Goal: Check status: Check status

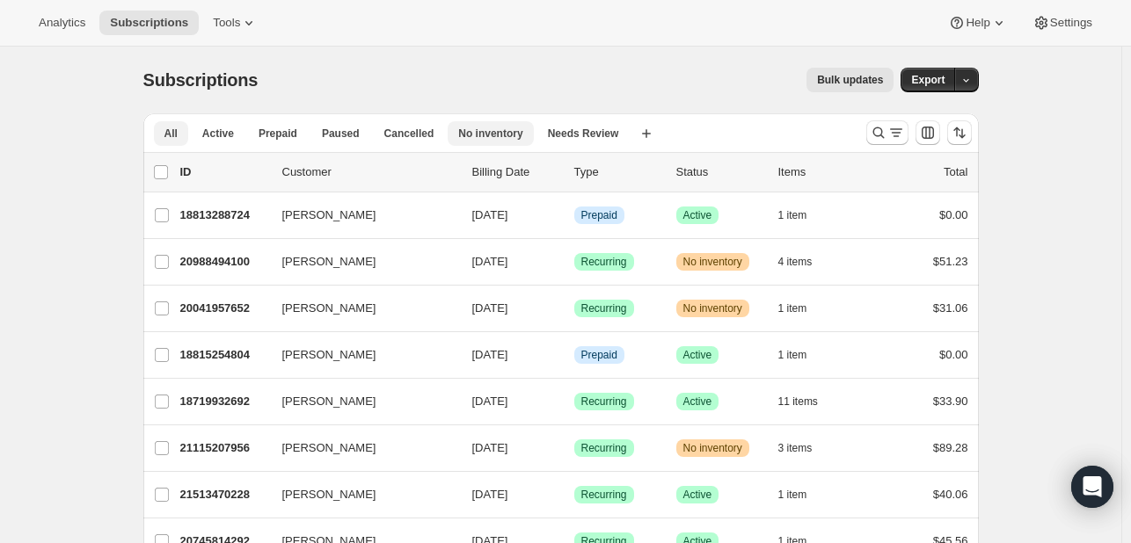
click at [503, 135] on span "No inventory" at bounding box center [490, 134] width 64 height 14
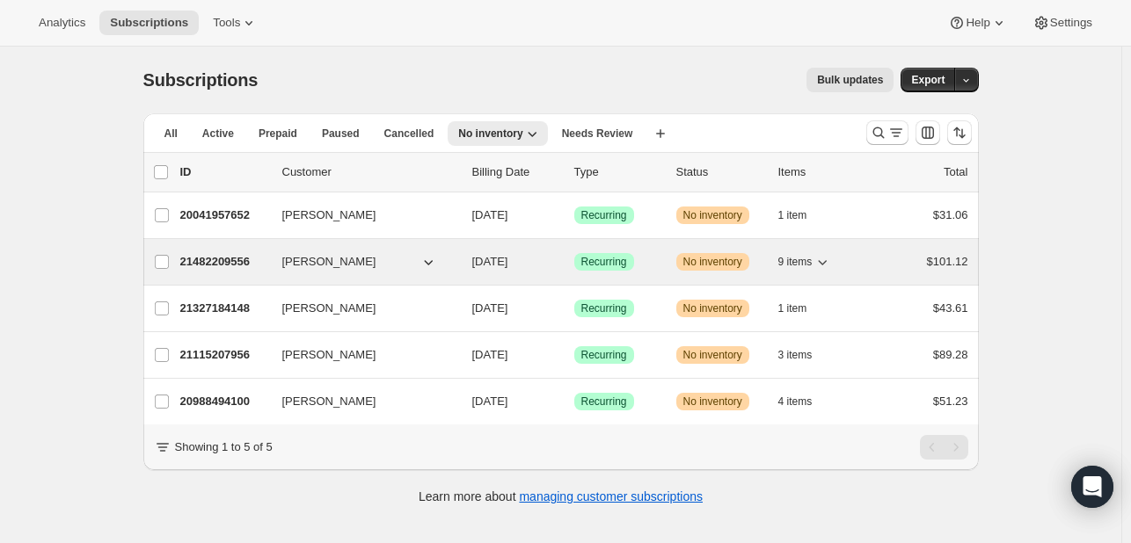
click at [818, 251] on button "9 items" at bounding box center [805, 262] width 54 height 25
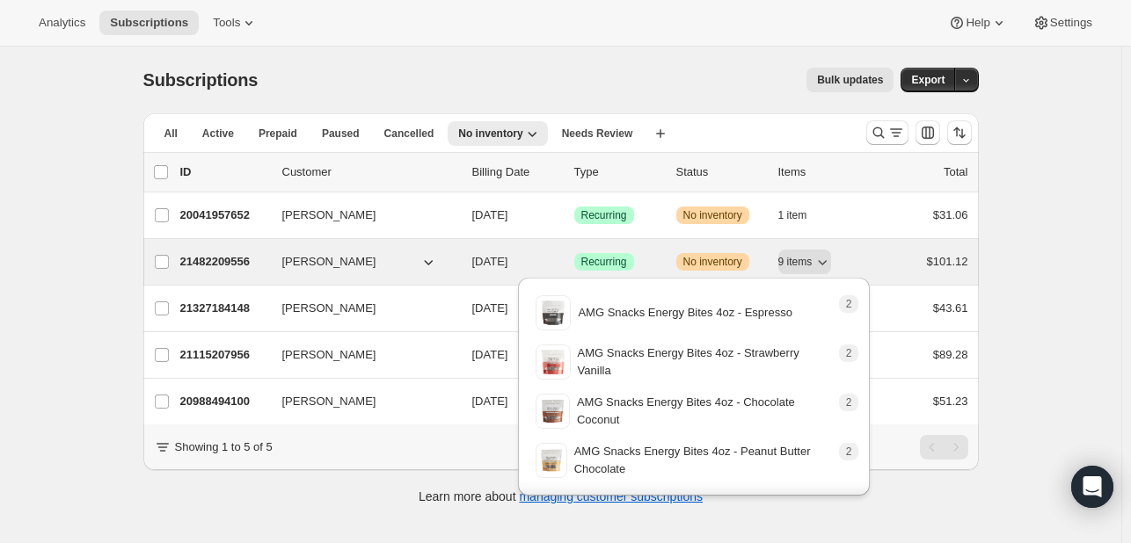
click at [637, 255] on div "Success Recurring" at bounding box center [618, 262] width 88 height 18
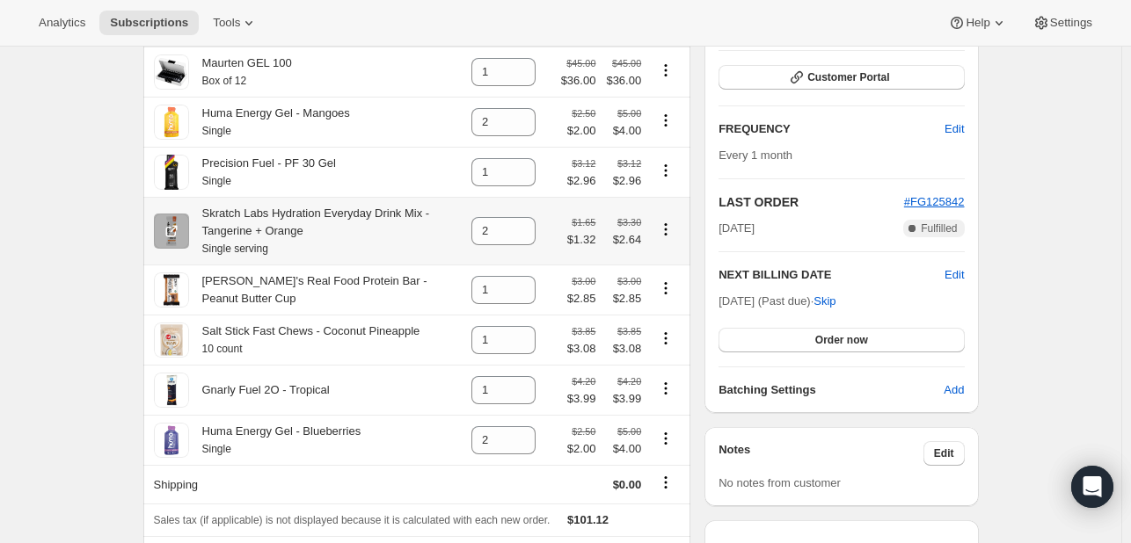
scroll to position [46, 0]
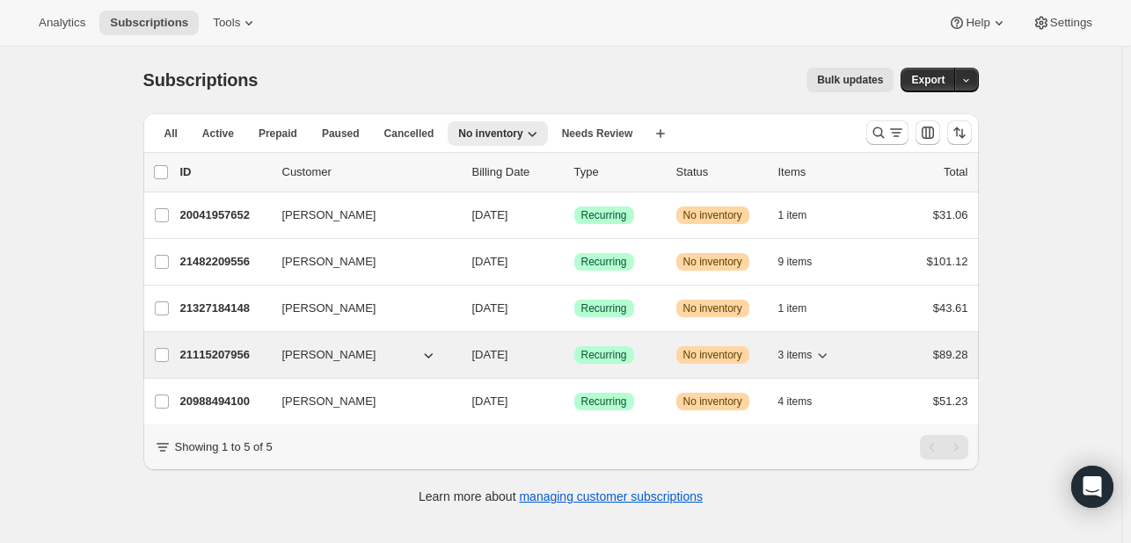
click at [626, 349] on span "Recurring" at bounding box center [604, 355] width 46 height 14
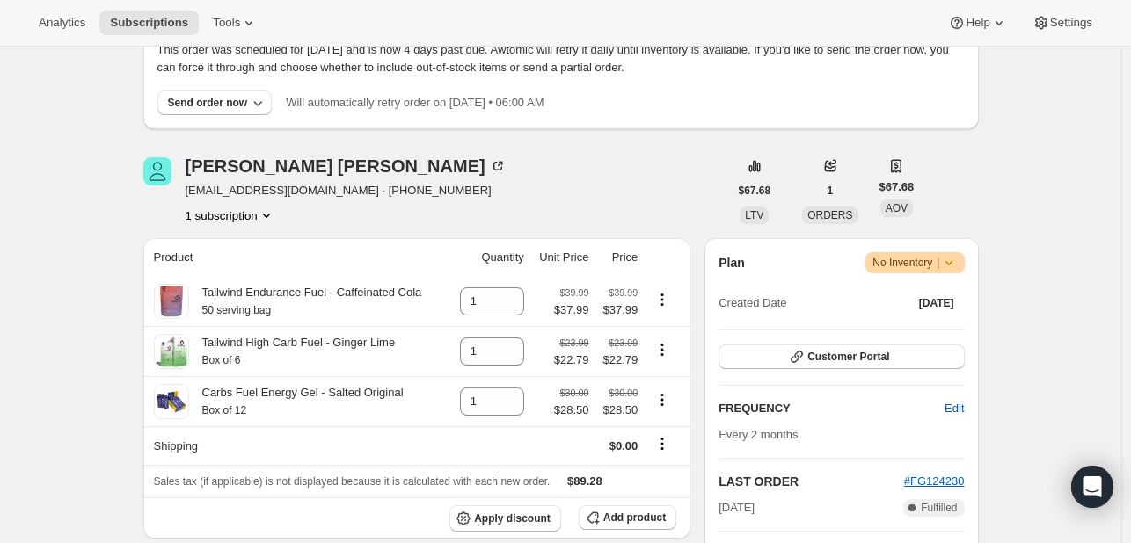
scroll to position [122, 0]
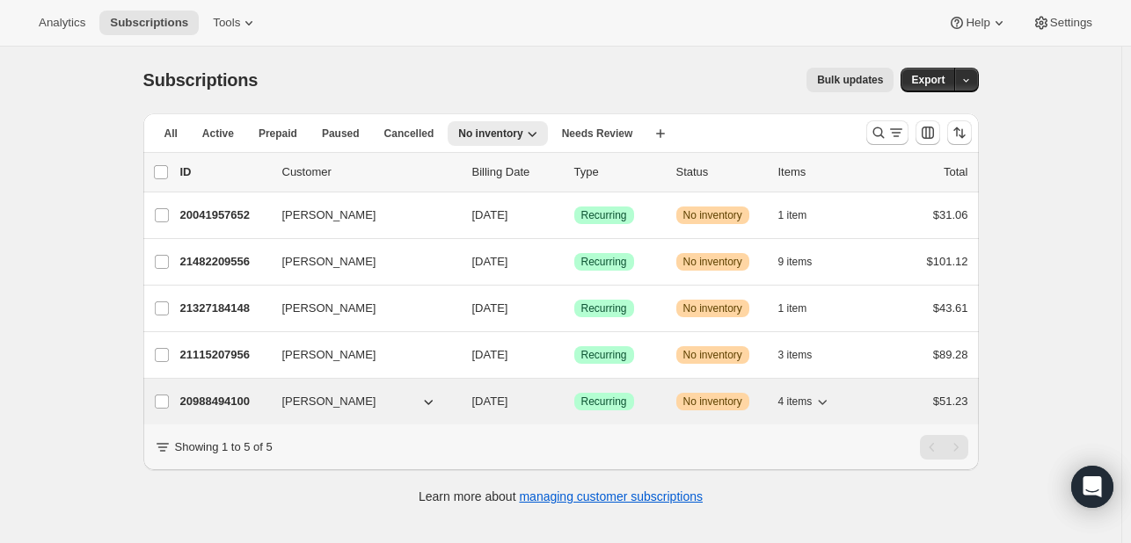
click at [591, 393] on span "Success Recurring" at bounding box center [604, 402] width 60 height 18
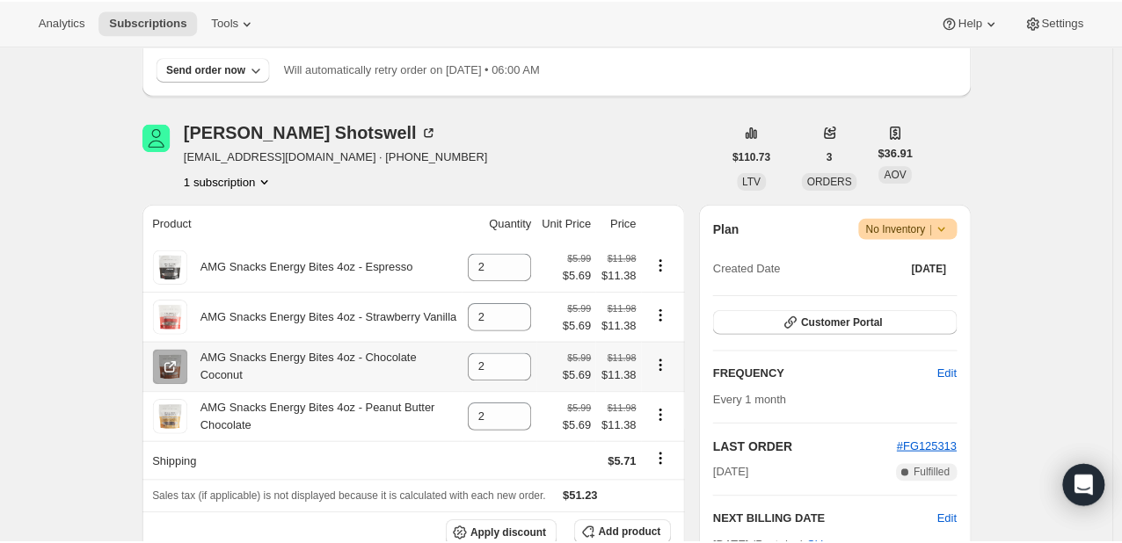
scroll to position [156, 0]
